Goal: Task Accomplishment & Management: Use online tool/utility

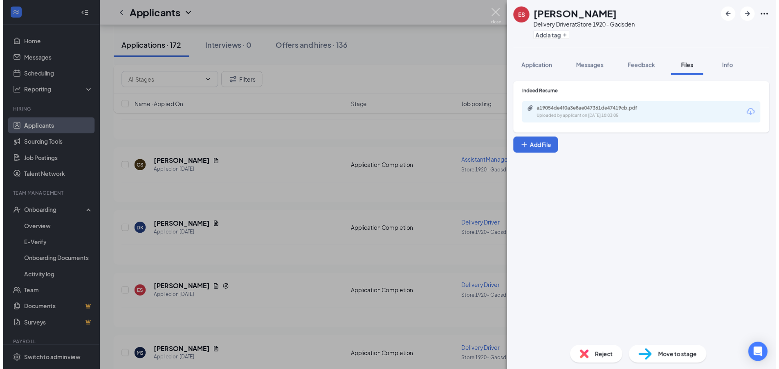
scroll to position [327, 0]
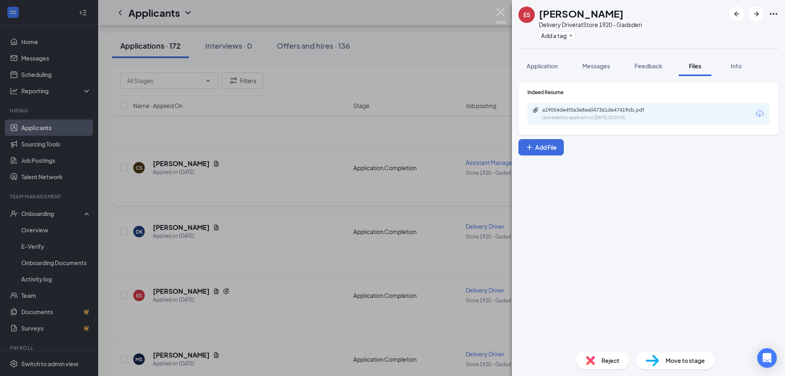
drag, startPoint x: 504, startPoint y: 11, endPoint x: 561, endPoint y: 167, distance: 165.7
click at [504, 11] on img at bounding box center [500, 16] width 10 height 16
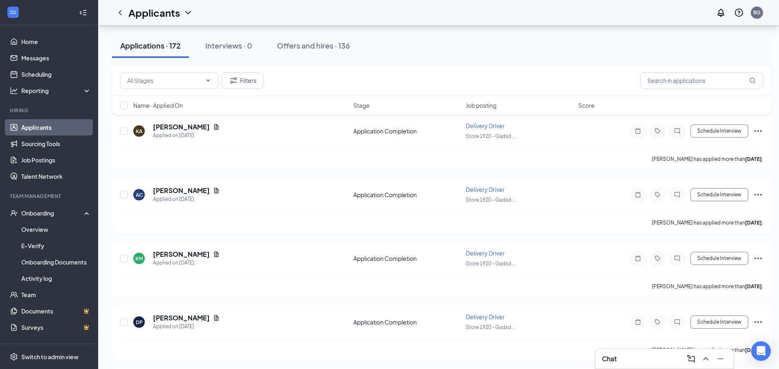
scroll to position [940, 0]
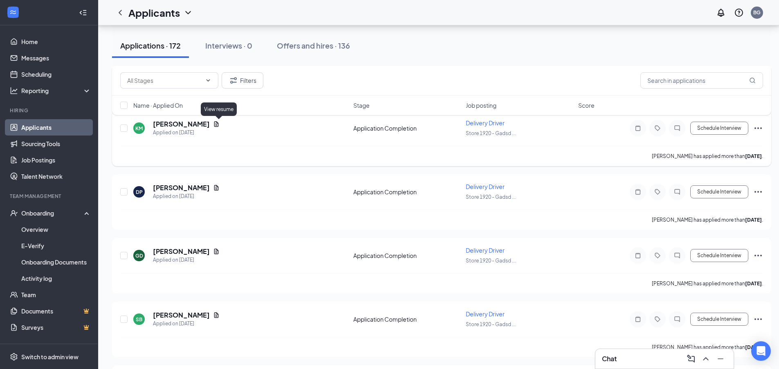
drag, startPoint x: 219, startPoint y: 126, endPoint x: 264, endPoint y: 140, distance: 47.4
click at [219, 126] on icon "Document" at bounding box center [216, 124] width 7 height 7
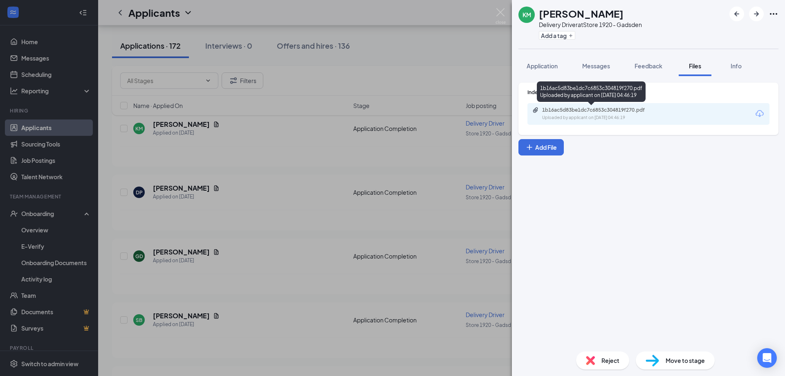
click at [586, 116] on div "Uploaded by applicant on [DATE] 04:46:19" at bounding box center [603, 117] width 123 height 7
drag, startPoint x: 503, startPoint y: 13, endPoint x: 394, endPoint y: 11, distance: 108.7
click at [502, 13] on img at bounding box center [500, 16] width 10 height 16
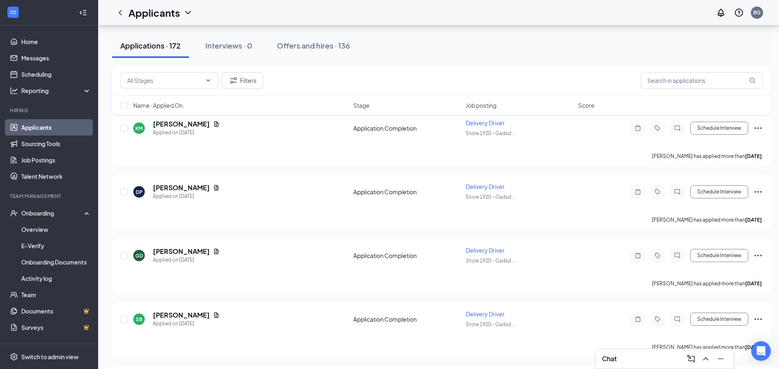
click at [166, 45] on div "Applications · 172" at bounding box center [150, 45] width 60 height 10
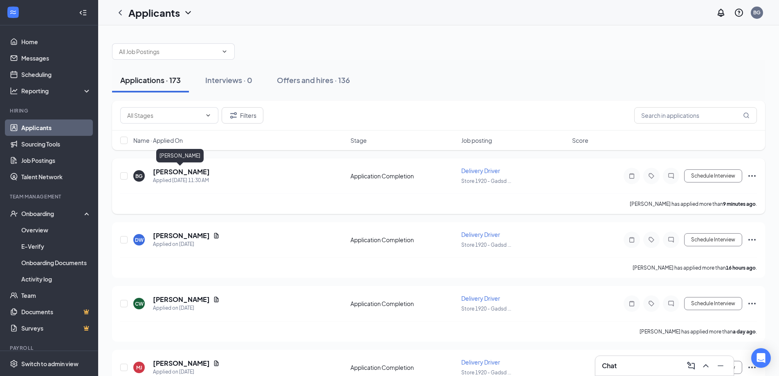
click at [188, 172] on h5 "[PERSON_NAME]" at bounding box center [181, 171] width 57 height 9
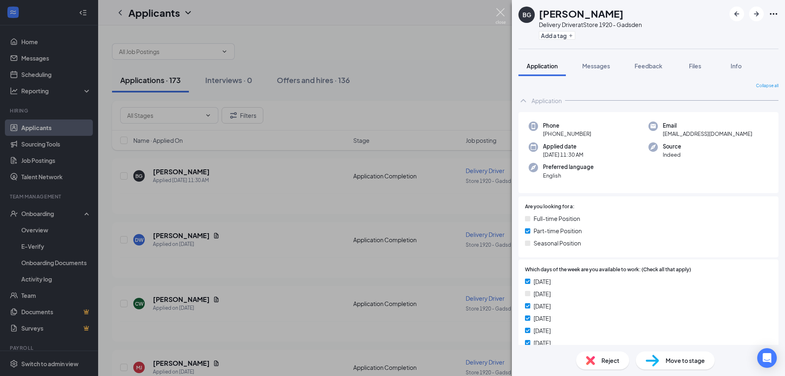
click at [498, 10] on img at bounding box center [500, 16] width 10 height 16
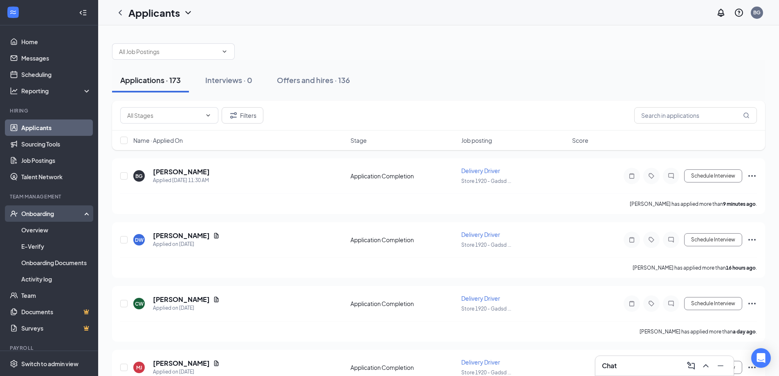
click at [33, 213] on div "Onboarding" at bounding box center [52, 213] width 63 height 8
drag, startPoint x: 39, startPoint y: 219, endPoint x: 43, endPoint y: 213, distance: 7.7
click at [39, 218] on div "Onboarding" at bounding box center [49, 213] width 98 height 16
drag, startPoint x: 44, startPoint y: 227, endPoint x: 52, endPoint y: 217, distance: 12.8
click at [45, 227] on link "Overview" at bounding box center [56, 230] width 70 height 16
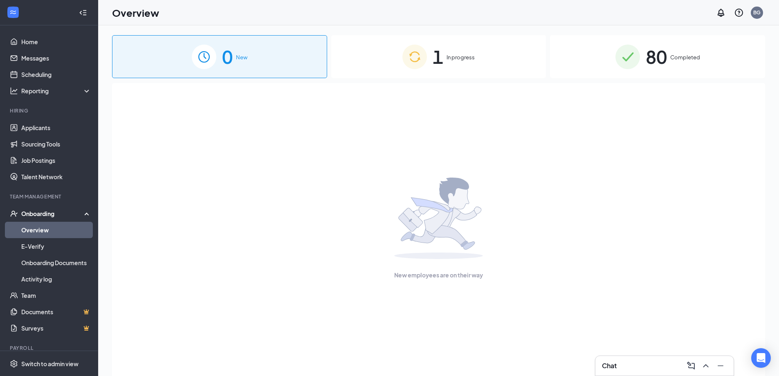
click at [666, 56] on span "80" at bounding box center [655, 57] width 21 height 28
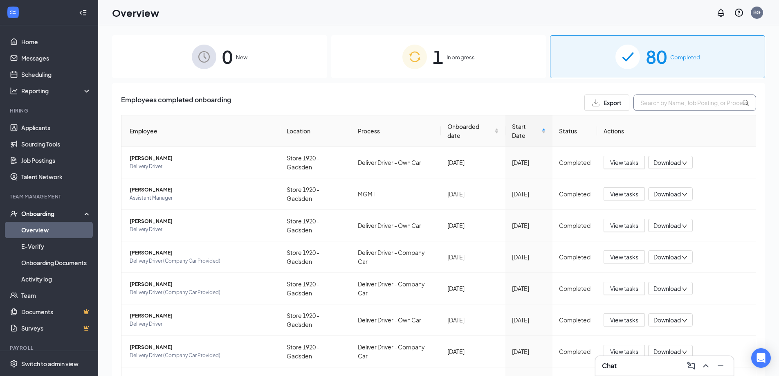
click at [653, 105] on input "text" at bounding box center [694, 102] width 123 height 16
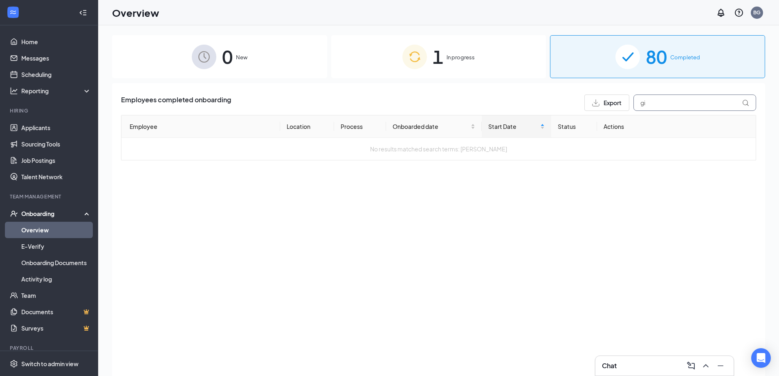
type input "g"
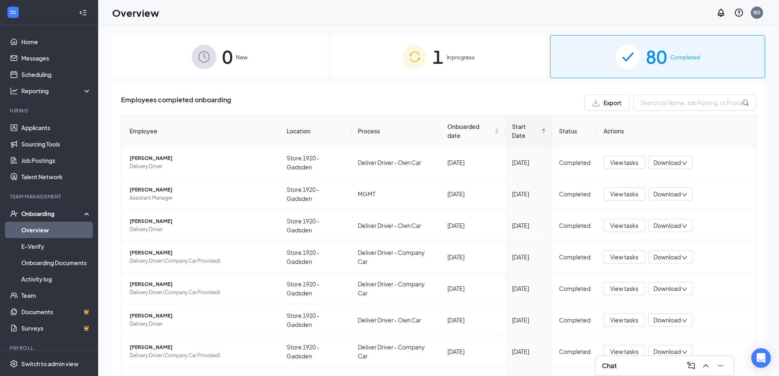
click at [463, 18] on div "Overview BG" at bounding box center [438, 12] width 680 height 25
click at [30, 40] on link "Home" at bounding box center [56, 42] width 70 height 16
